Goal: Navigation & Orientation: Find specific page/section

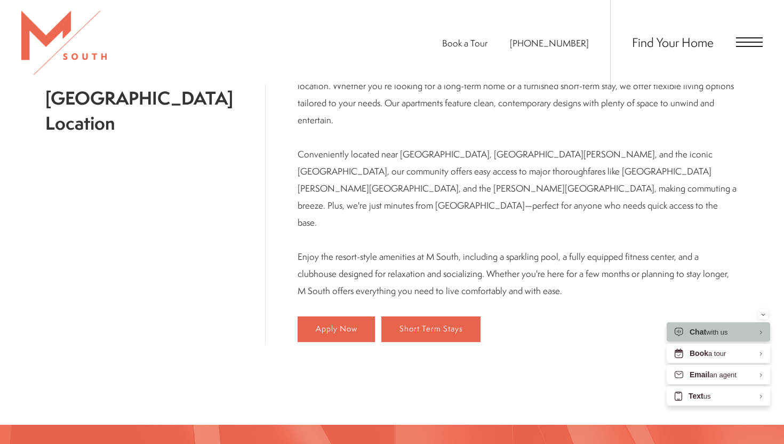
scroll to position [339, 0]
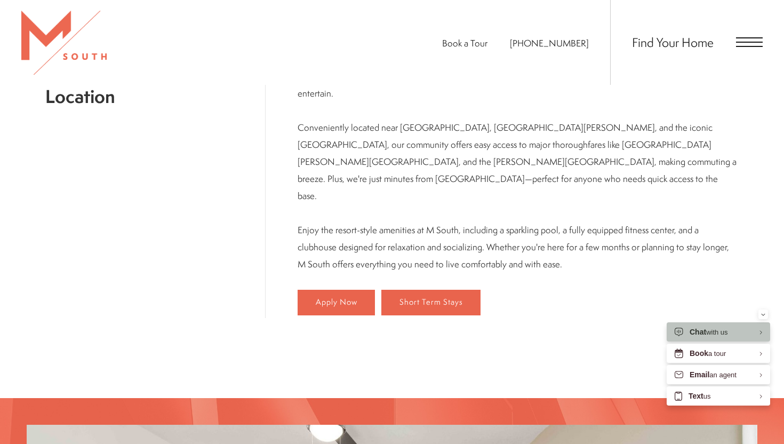
click at [64, 33] on img at bounding box center [63, 43] width 85 height 64
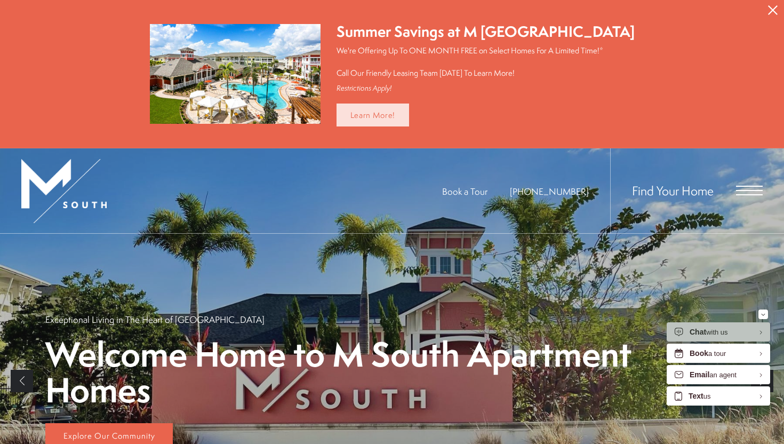
click at [378, 117] on link "Learn More!" at bounding box center [373, 114] width 73 height 23
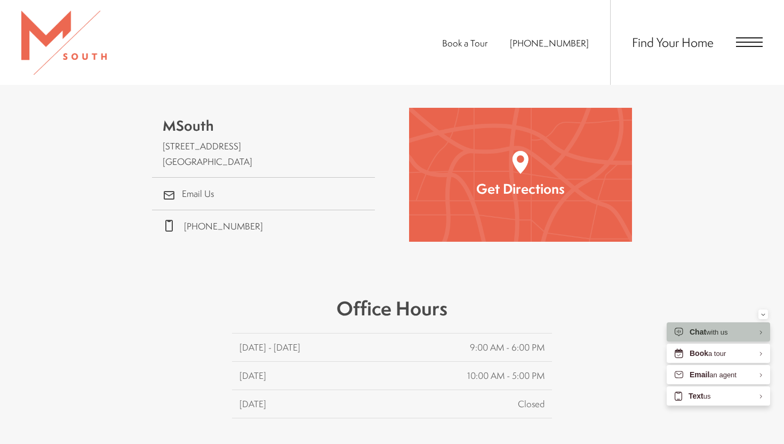
scroll to position [338, 0]
